Goal: Task Accomplishment & Management: Use online tool/utility

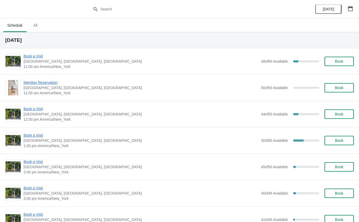
click at [36, 136] on span "Book a Visit" at bounding box center [141, 135] width 235 height 5
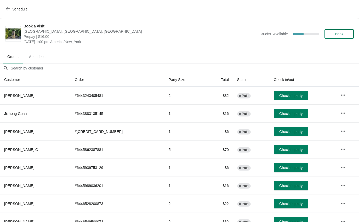
click at [286, 149] on span "Check in party" at bounding box center [290, 150] width 23 height 4
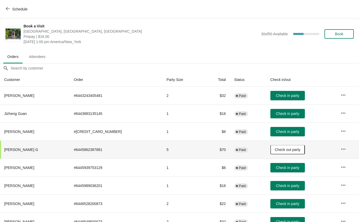
click at [343, 151] on icon "button" at bounding box center [343, 149] width 5 height 5
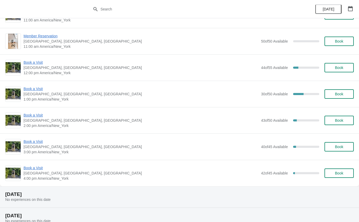
scroll to position [46, 0]
click at [32, 89] on span "Book a Visit" at bounding box center [141, 89] width 235 height 5
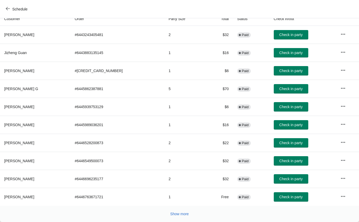
scroll to position [61, 0]
click at [286, 160] on span "Check in party" at bounding box center [290, 161] width 23 height 4
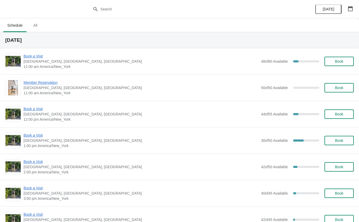
click at [39, 133] on span "Book a Visit" at bounding box center [141, 135] width 235 height 5
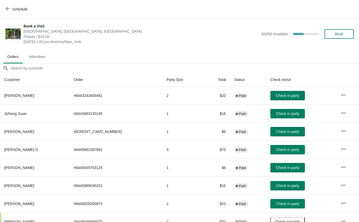
click at [286, 130] on span "Check in party" at bounding box center [287, 132] width 23 height 4
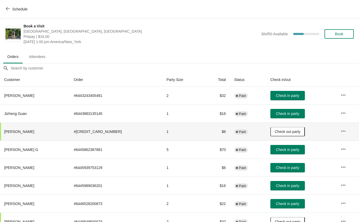
click at [11, 8] on span "Schedule" at bounding box center [17, 9] width 21 height 5
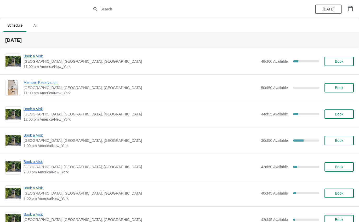
click at [36, 106] on span "Book a Visit" at bounding box center [141, 108] width 235 height 5
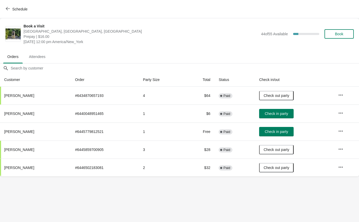
click at [279, 122] on td "Check in party" at bounding box center [294, 114] width 79 height 18
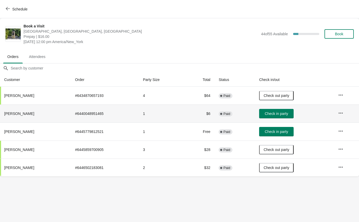
click at [283, 112] on span "Check in party" at bounding box center [276, 114] width 23 height 4
click at [11, 5] on button "Schedule" at bounding box center [17, 8] width 29 height 9
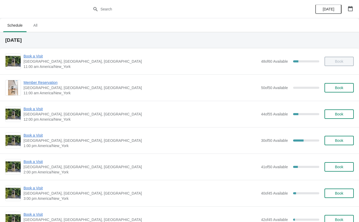
click at [42, 134] on span "Book a Visit" at bounding box center [141, 135] width 235 height 5
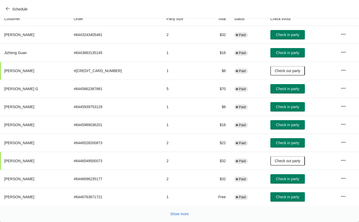
scroll to position [61, 0]
click at [172, 212] on span "Show more" at bounding box center [179, 214] width 19 height 4
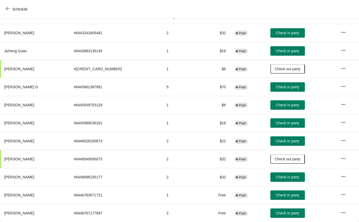
scroll to position [63, 0]
click at [283, 214] on span "Check in party" at bounding box center [287, 213] width 23 height 4
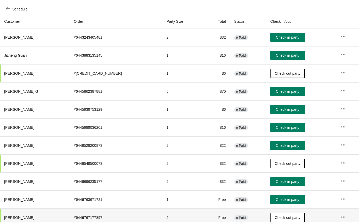
scroll to position [59, 0]
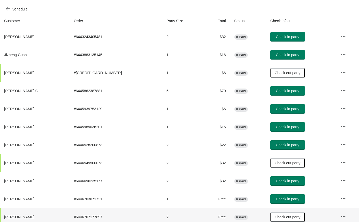
click at [290, 107] on span "Check in party" at bounding box center [287, 109] width 23 height 4
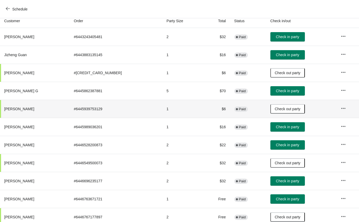
click at [285, 129] on button "Check in party" at bounding box center [287, 126] width 35 height 9
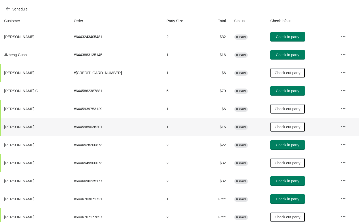
click at [12, 10] on span "Schedule" at bounding box center [19, 9] width 15 height 4
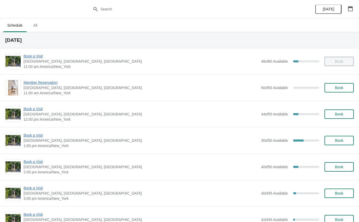
click at [32, 134] on span "Book a Visit" at bounding box center [141, 135] width 235 height 5
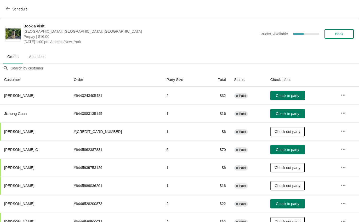
click at [284, 93] on button "Check in party" at bounding box center [287, 95] width 35 height 9
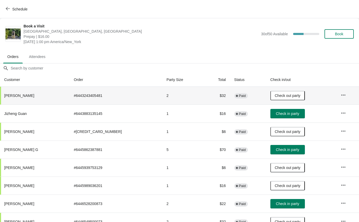
click at [10, 7] on icon "button" at bounding box center [8, 9] width 4 height 4
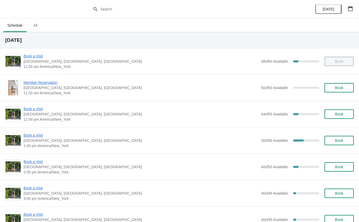
click at [35, 161] on span "Book a Visit" at bounding box center [141, 161] width 235 height 5
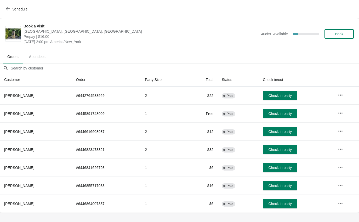
click at [280, 134] on button "Check in party" at bounding box center [280, 131] width 35 height 9
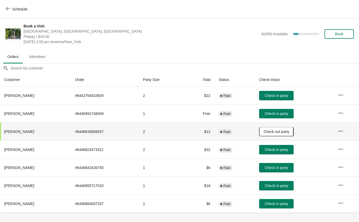
click at [10, 7] on icon "button" at bounding box center [8, 9] width 4 height 4
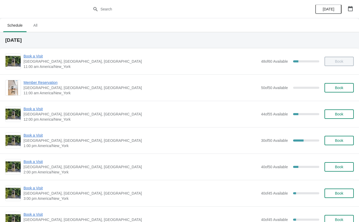
click at [34, 134] on span "Book a Visit" at bounding box center [141, 135] width 235 height 5
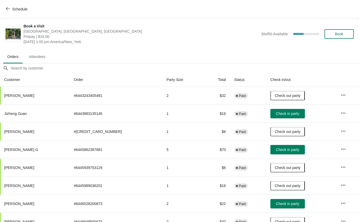
click at [11, 13] on button "Schedule" at bounding box center [17, 8] width 29 height 9
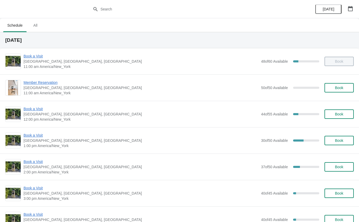
click at [37, 163] on span "Book a Visit" at bounding box center [141, 161] width 235 height 5
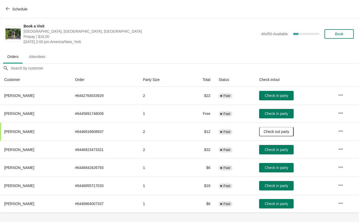
click at [7, 12] on button "Schedule" at bounding box center [17, 8] width 29 height 9
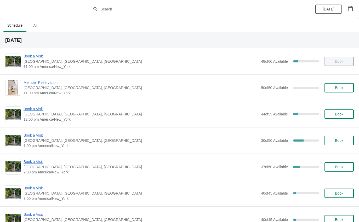
click at [37, 134] on span "Book a Visit" at bounding box center [141, 135] width 235 height 5
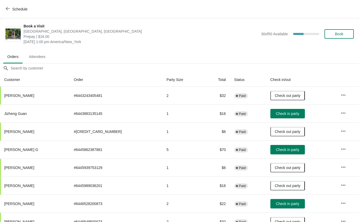
click at [289, 203] on span "Check in party" at bounding box center [287, 204] width 23 height 4
click at [9, 9] on icon "button" at bounding box center [8, 8] width 4 height 3
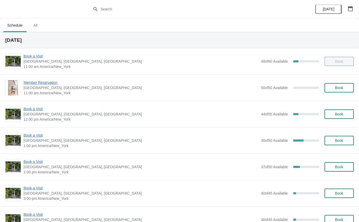
click at [28, 137] on span "Book a Visit" at bounding box center [141, 135] width 235 height 5
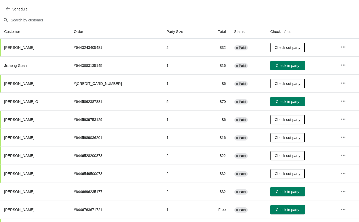
scroll to position [47, 0]
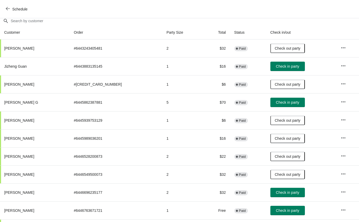
click at [287, 100] on span "Check in party" at bounding box center [287, 102] width 23 height 4
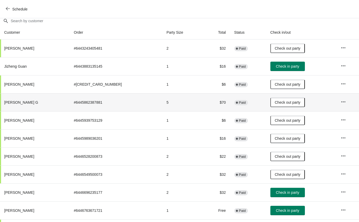
click at [282, 192] on span "Check in party" at bounding box center [287, 193] width 23 height 4
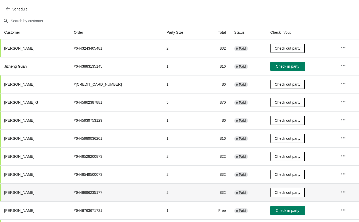
click at [19, 10] on span "Schedule" at bounding box center [19, 9] width 15 height 4
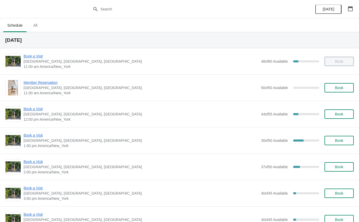
click at [35, 163] on span "Book a Visit" at bounding box center [141, 161] width 235 height 5
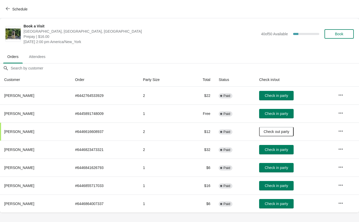
click at [4, 13] on button "Schedule" at bounding box center [17, 8] width 29 height 9
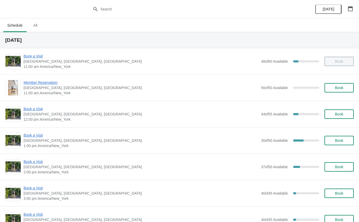
click at [32, 138] on span "Book a Visit" at bounding box center [141, 135] width 235 height 5
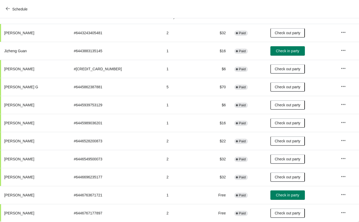
scroll to position [63, 0]
click at [16, 9] on span "Schedule" at bounding box center [19, 9] width 15 height 4
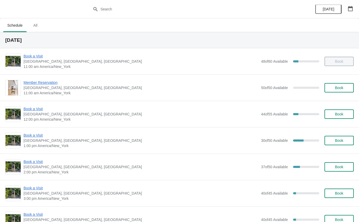
click at [39, 157] on div "Book a Visit The Noguchi Museum, 33rd Road, Queens, NY, USA 2:00 pm America/New…" at bounding box center [179, 167] width 359 height 26
click at [31, 169] on span "[GEOGRAPHIC_DATA], [GEOGRAPHIC_DATA], [GEOGRAPHIC_DATA]" at bounding box center [141, 166] width 235 height 5
click at [32, 160] on span "Book a Visit" at bounding box center [141, 161] width 235 height 5
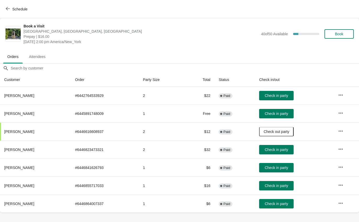
click at [278, 96] on span "Check in party" at bounding box center [276, 96] width 23 height 4
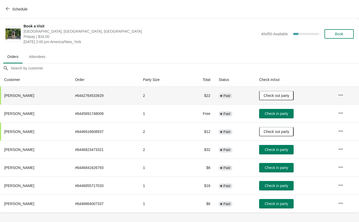
click at [8, 10] on icon "button" at bounding box center [8, 9] width 4 height 4
